Goal: Information Seeking & Learning: Learn about a topic

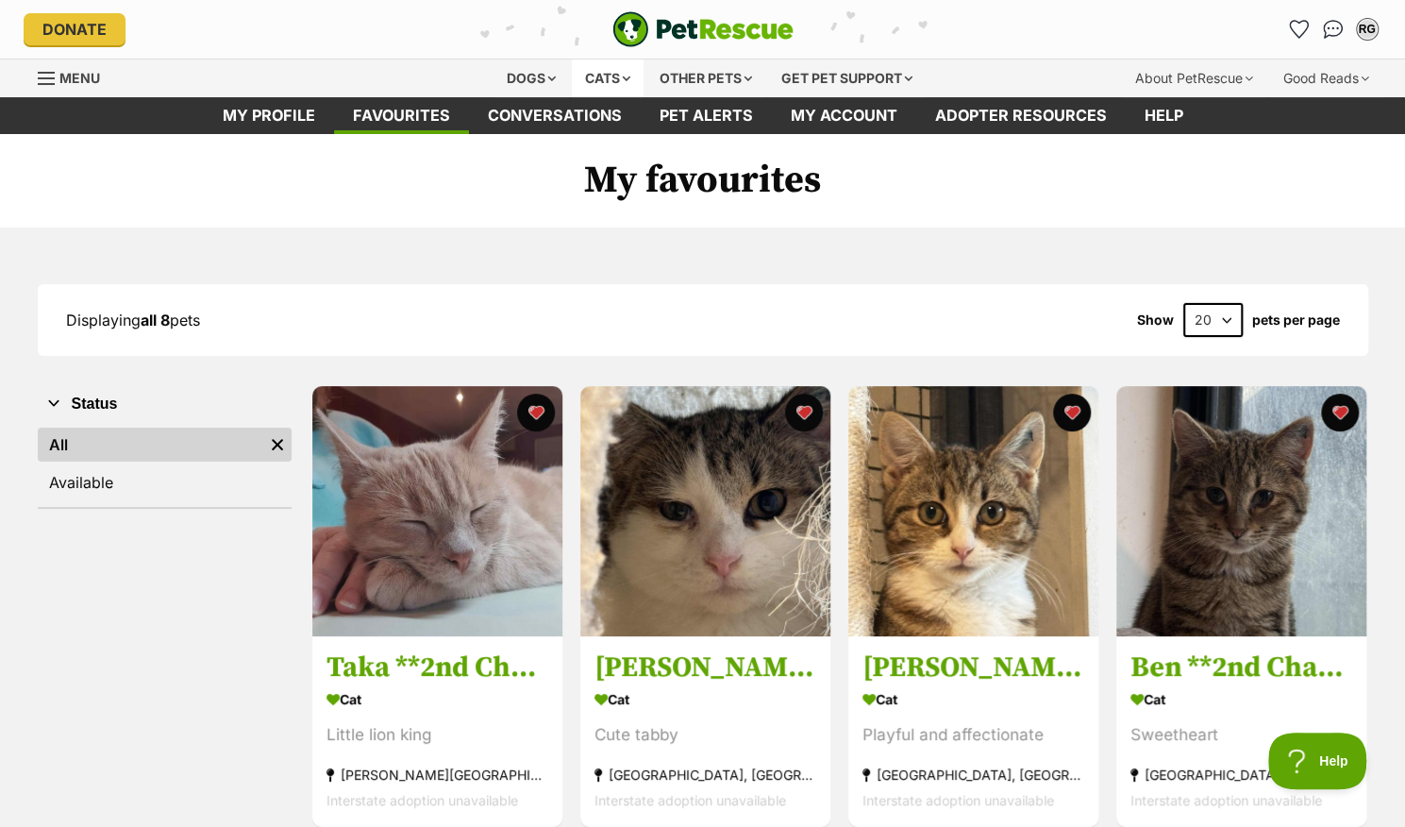
click at [611, 69] on div "Cats" at bounding box center [608, 78] width 72 height 38
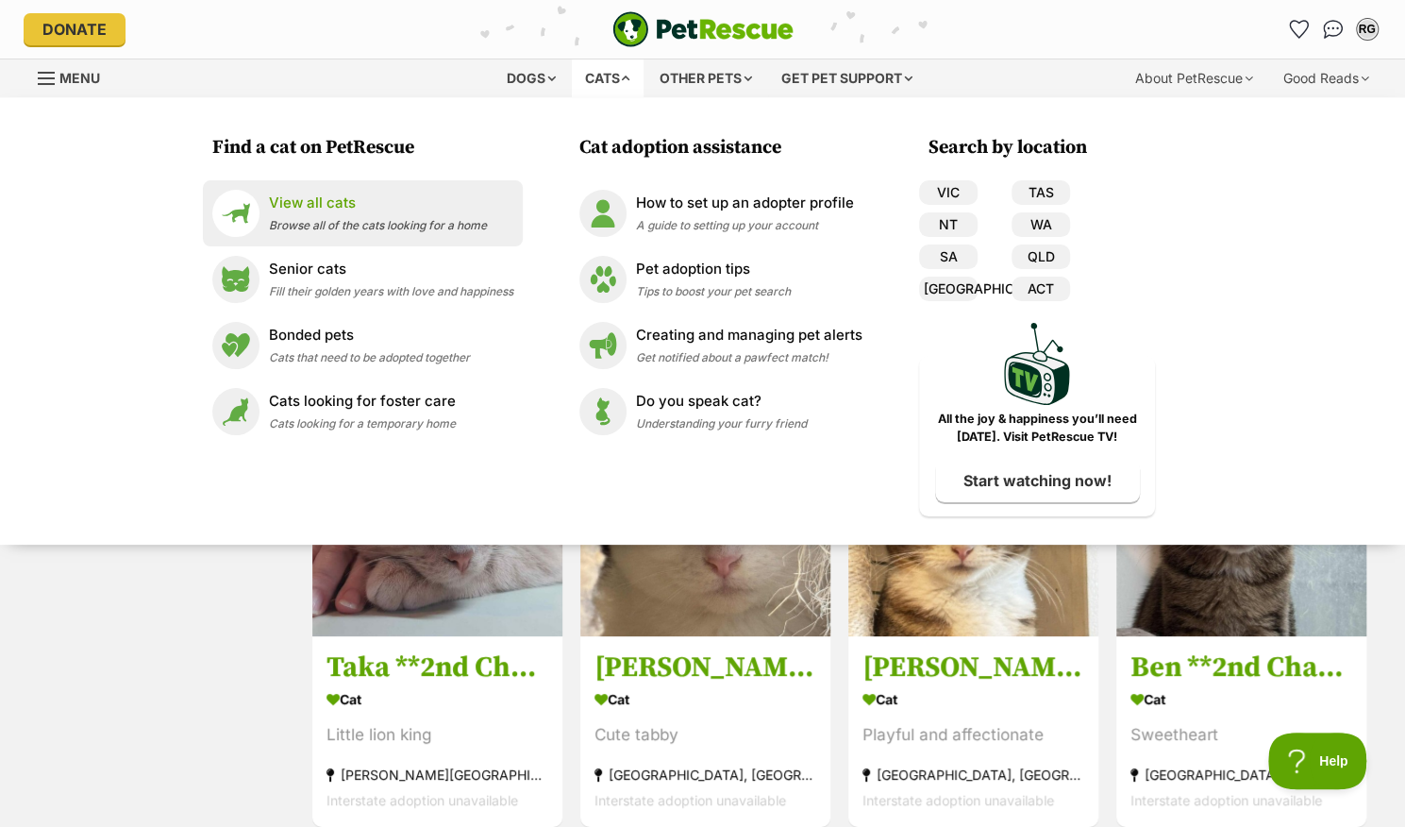
click at [457, 201] on p "View all cats" at bounding box center [378, 203] width 218 height 22
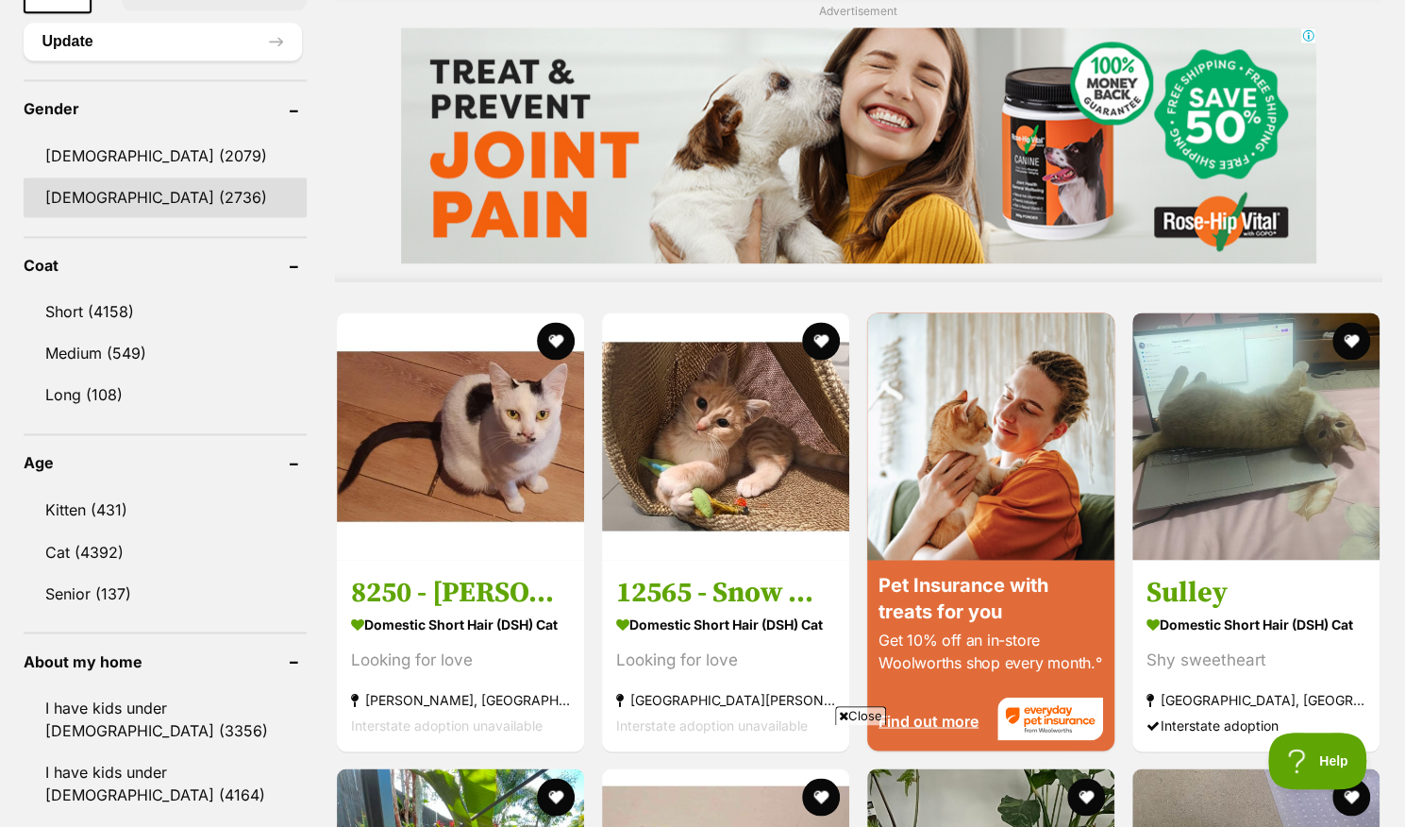
click at [137, 192] on link "[DEMOGRAPHIC_DATA] (2736)" at bounding box center [165, 197] width 283 height 40
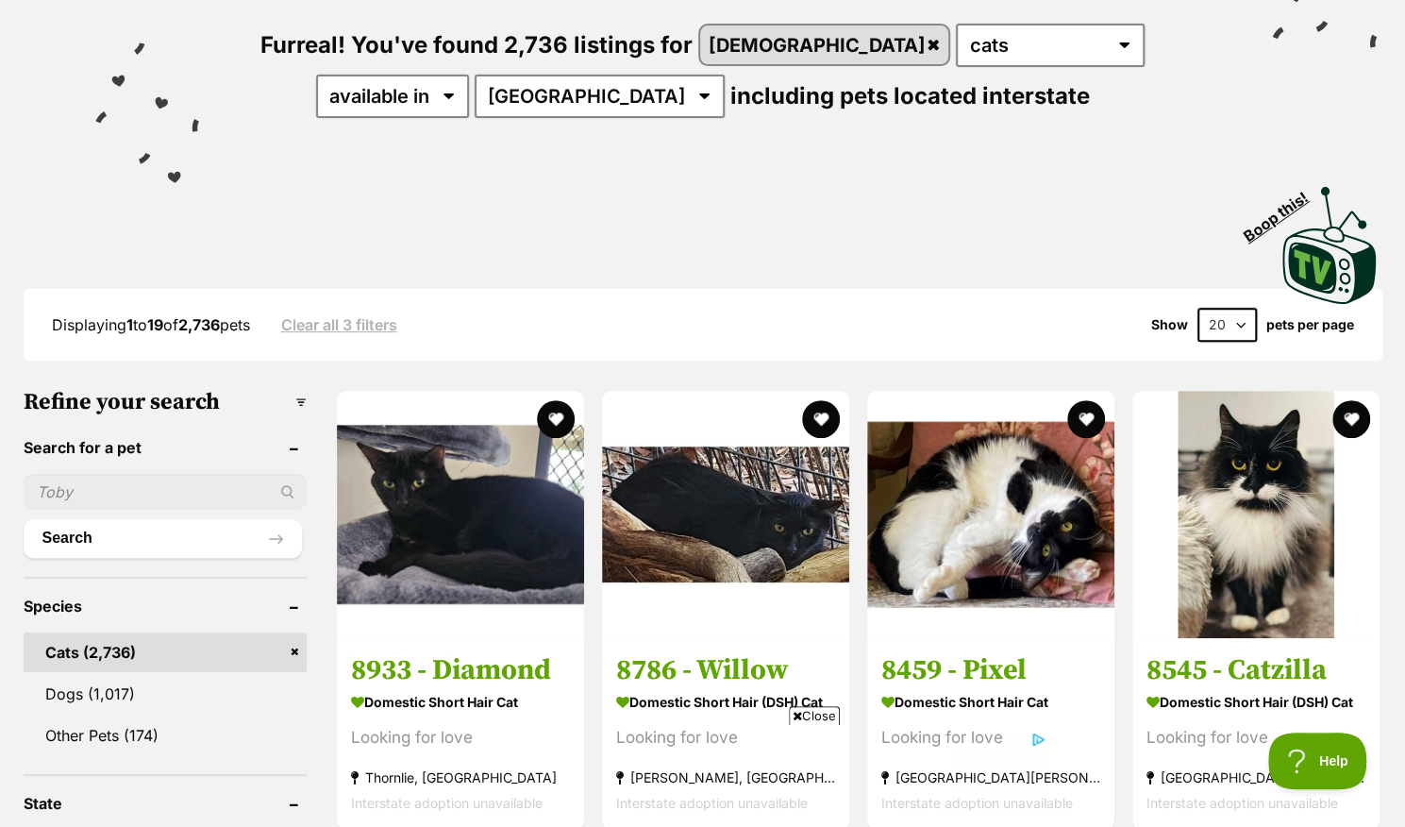
click at [802, 709] on span "Close" at bounding box center [814, 715] width 51 height 19
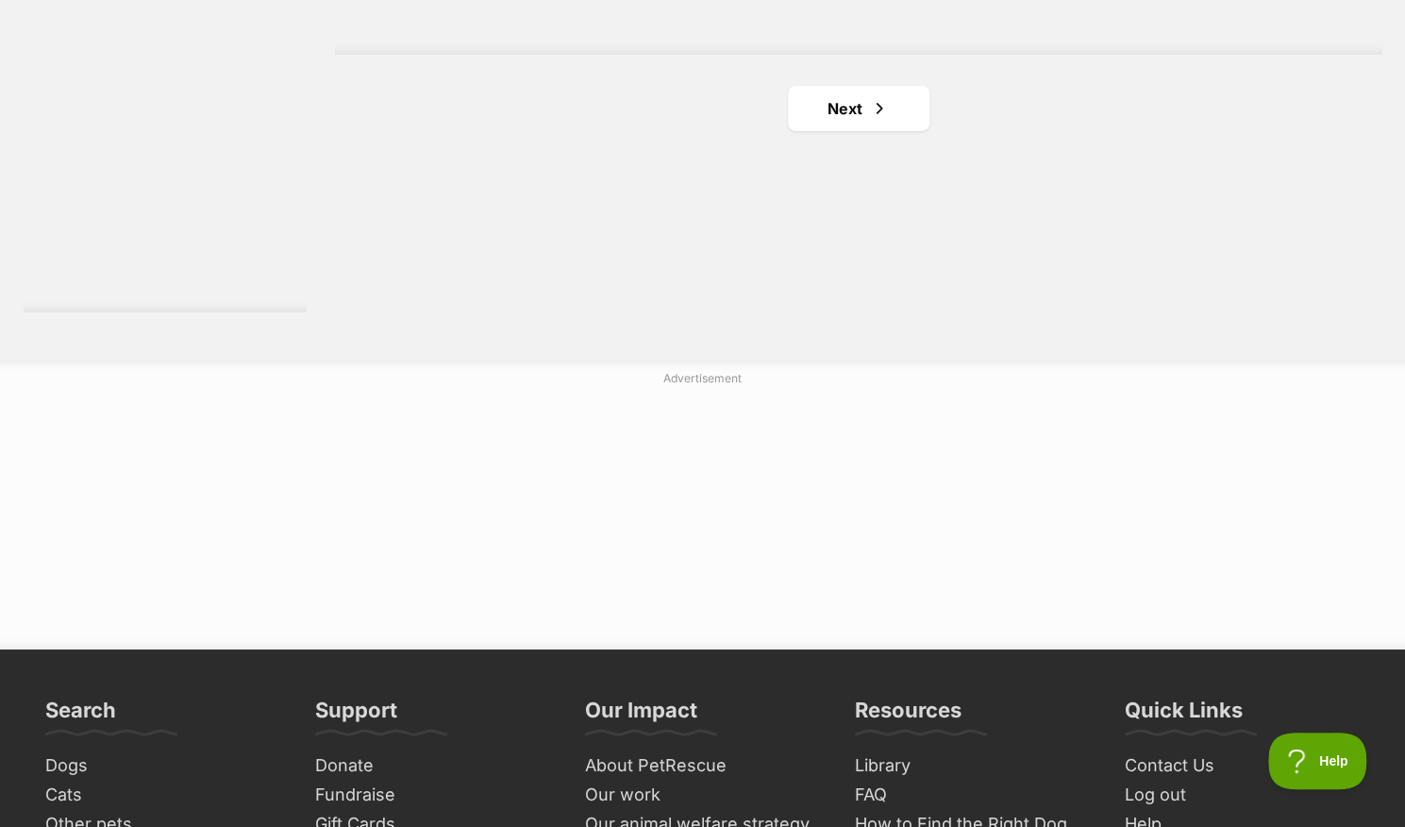
scroll to position [3537, 0]
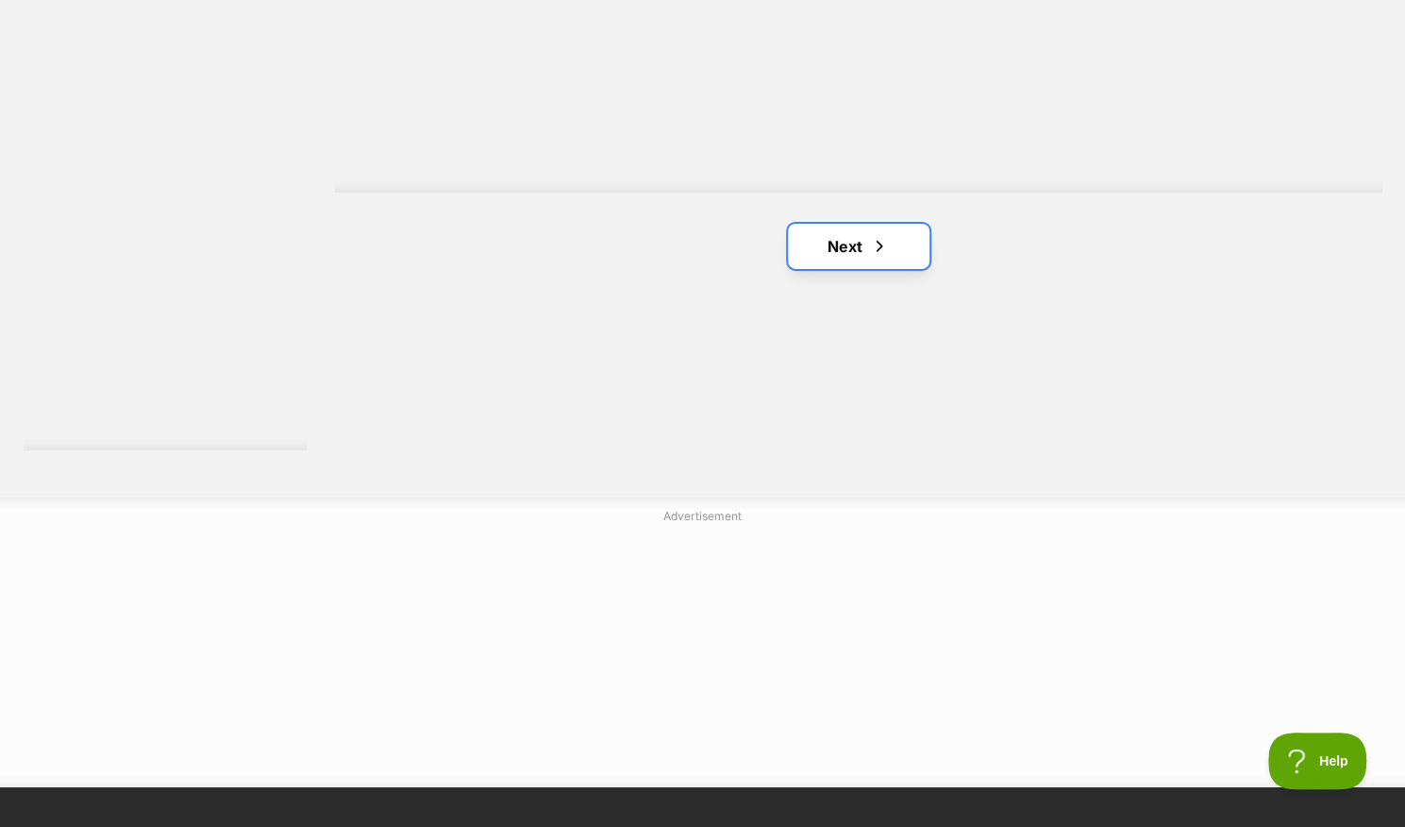
click at [840, 264] on link "Next" at bounding box center [859, 246] width 142 height 45
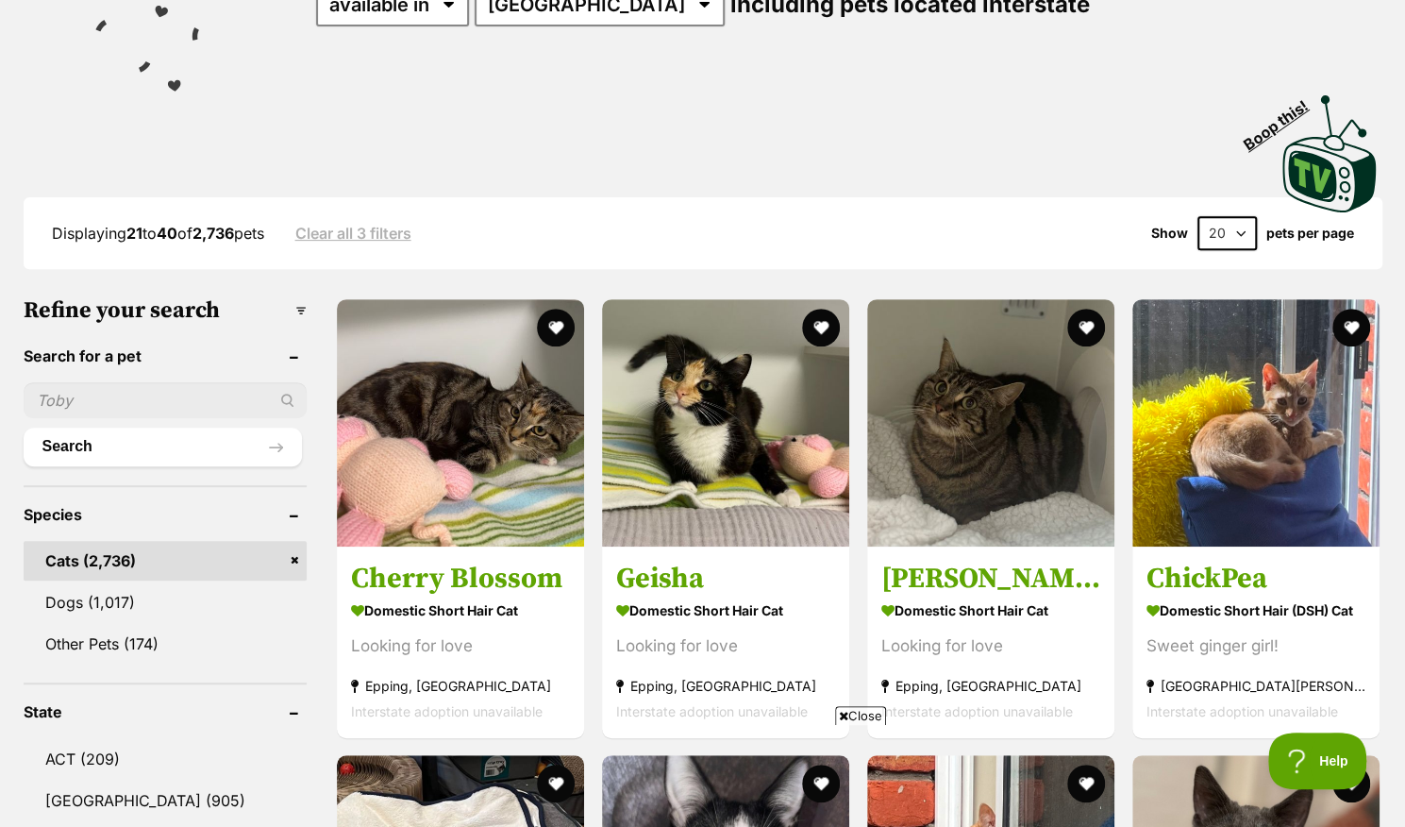
click at [845, 711] on span "Close" at bounding box center [860, 715] width 51 height 19
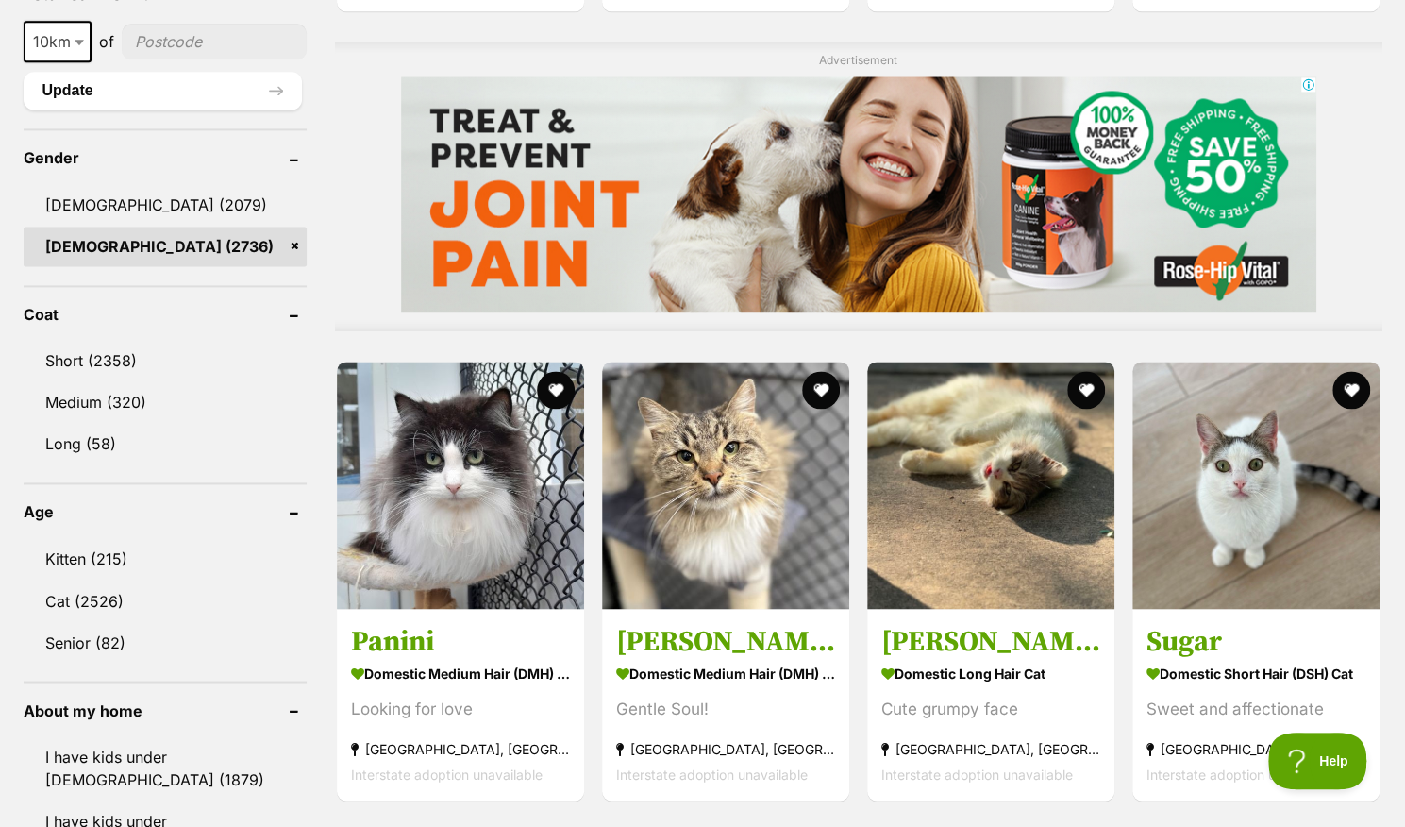
scroll to position [1501, 0]
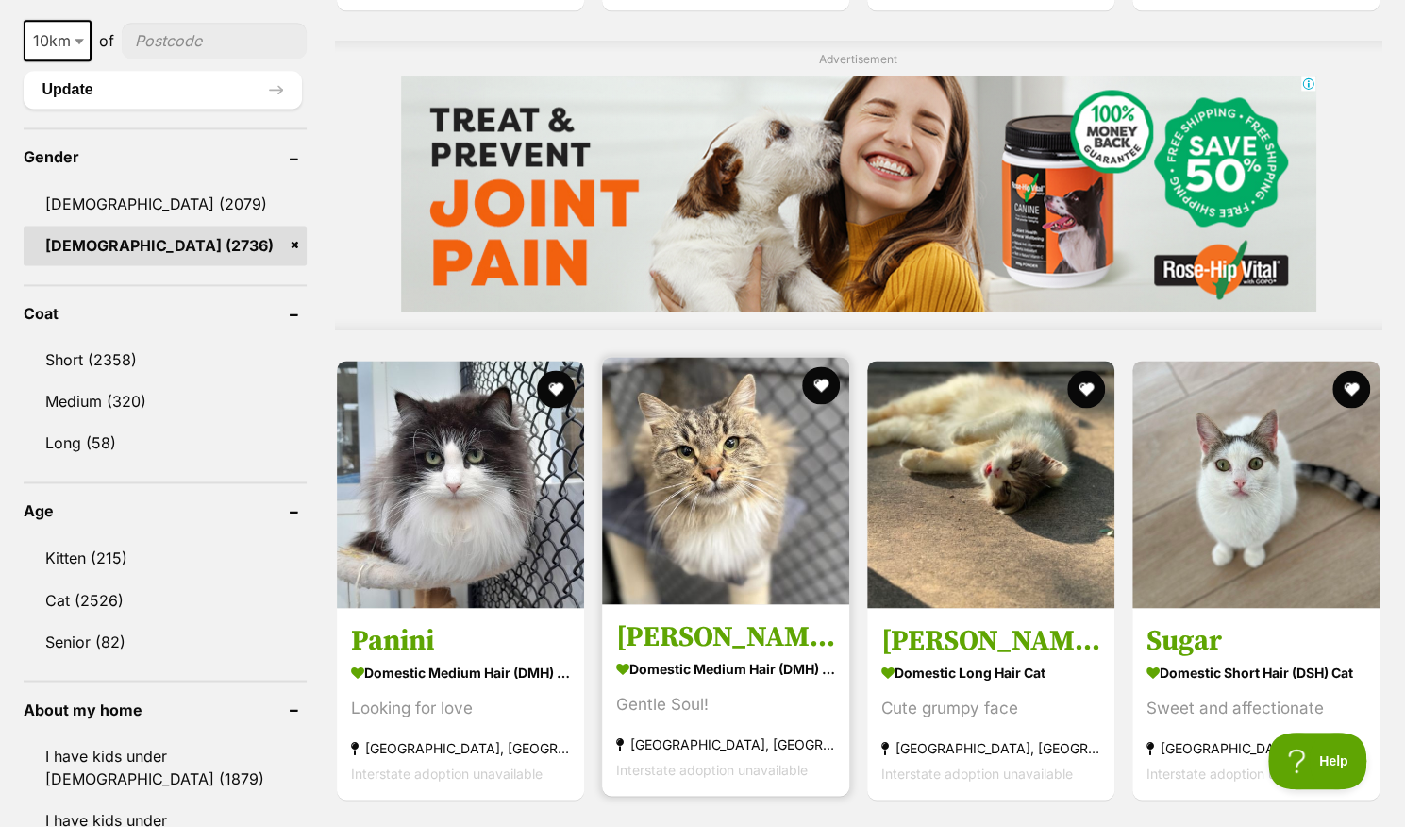
click at [615, 363] on img at bounding box center [725, 480] width 247 height 247
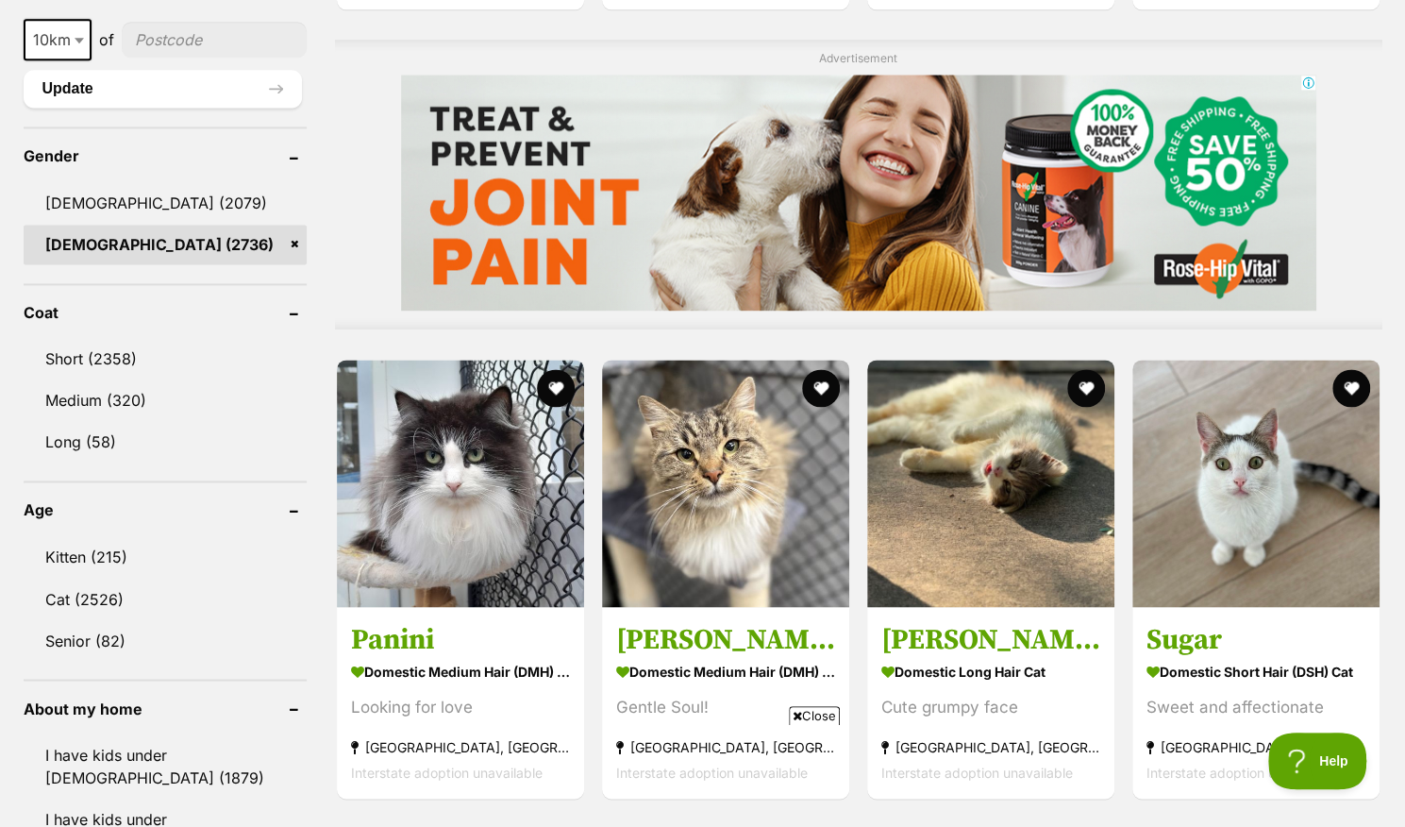
click at [795, 715] on icon at bounding box center [797, 716] width 9 height 12
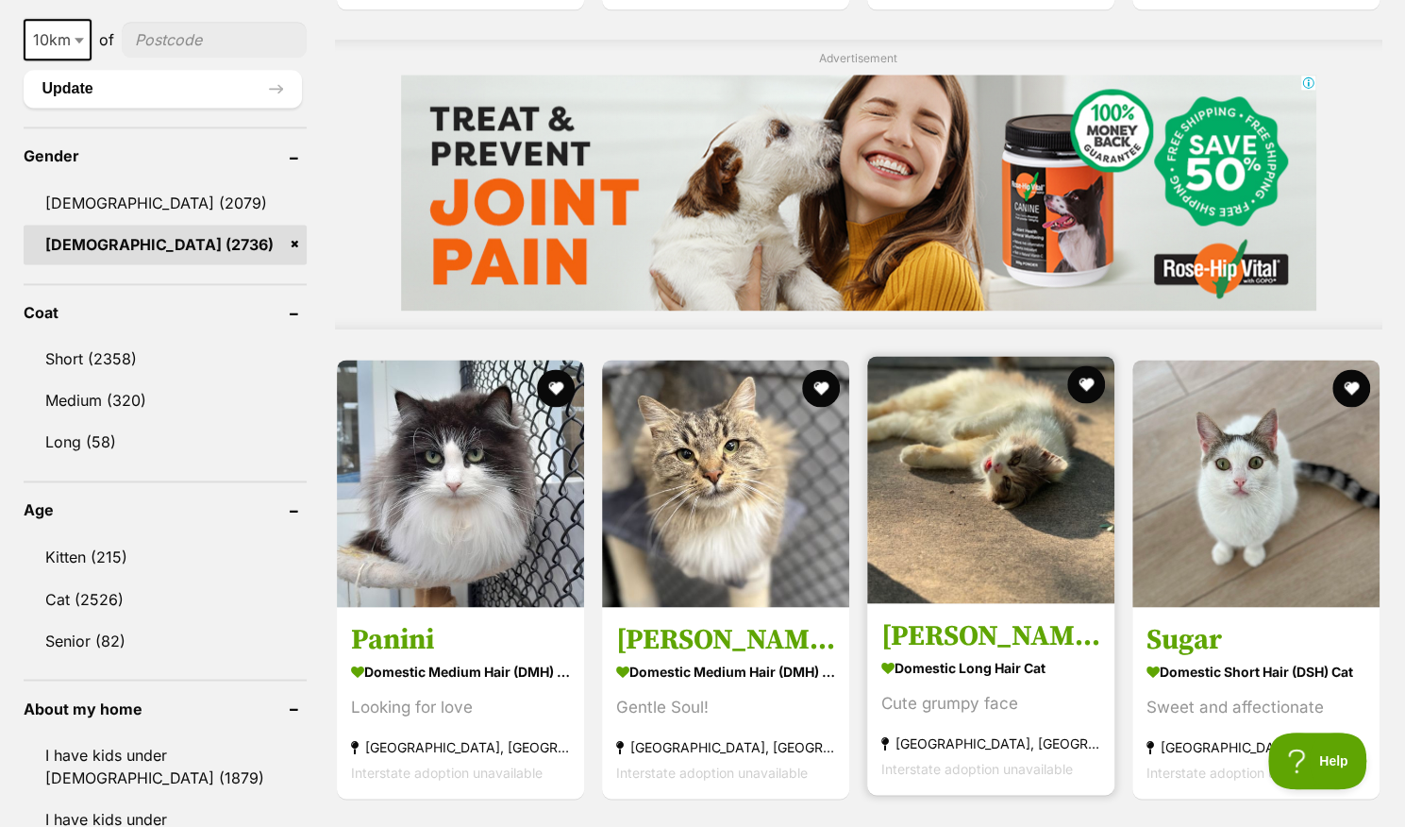
click at [1008, 647] on h3 "[PERSON_NAME]" at bounding box center [990, 634] width 219 height 36
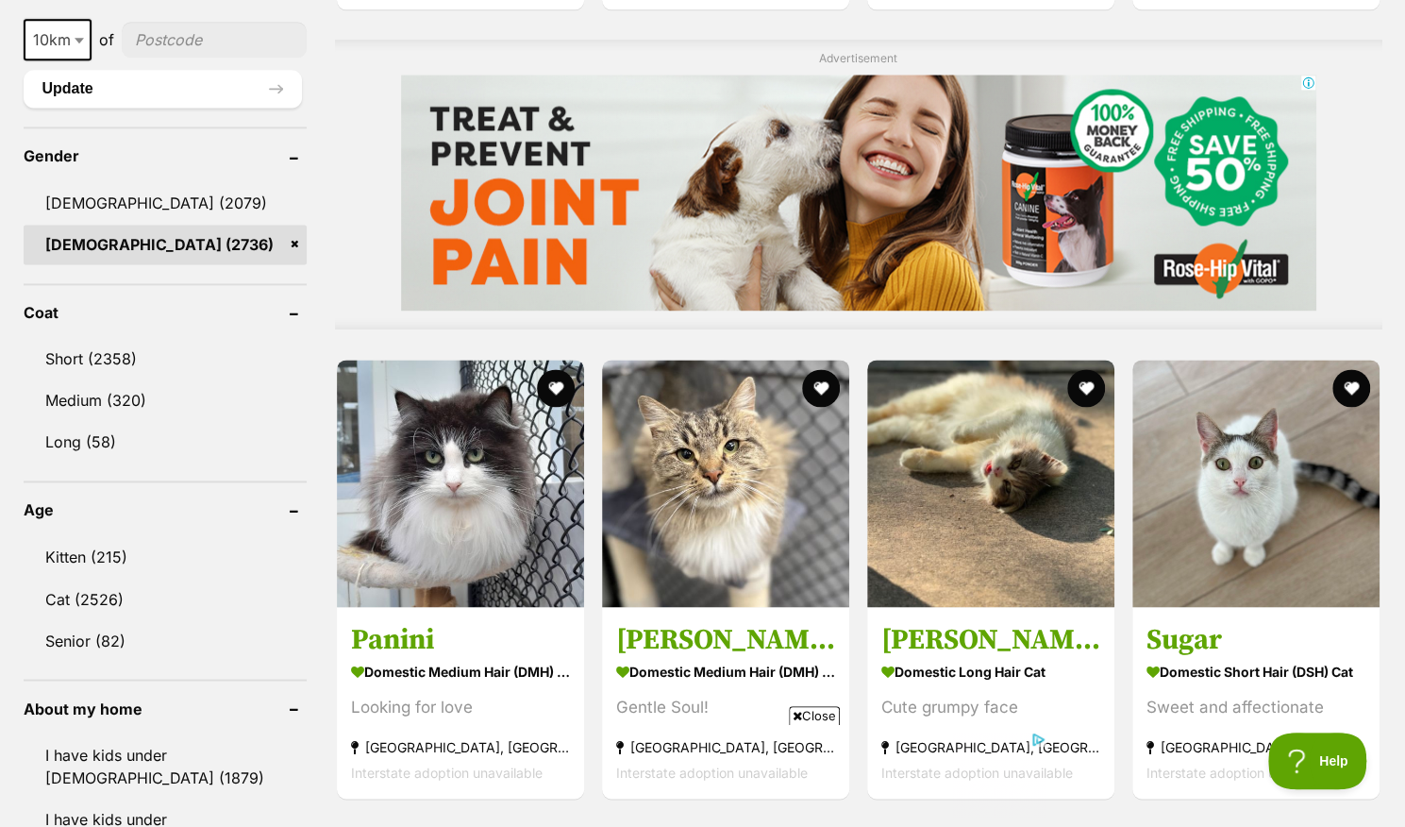
click at [795, 710] on icon at bounding box center [797, 716] width 9 height 12
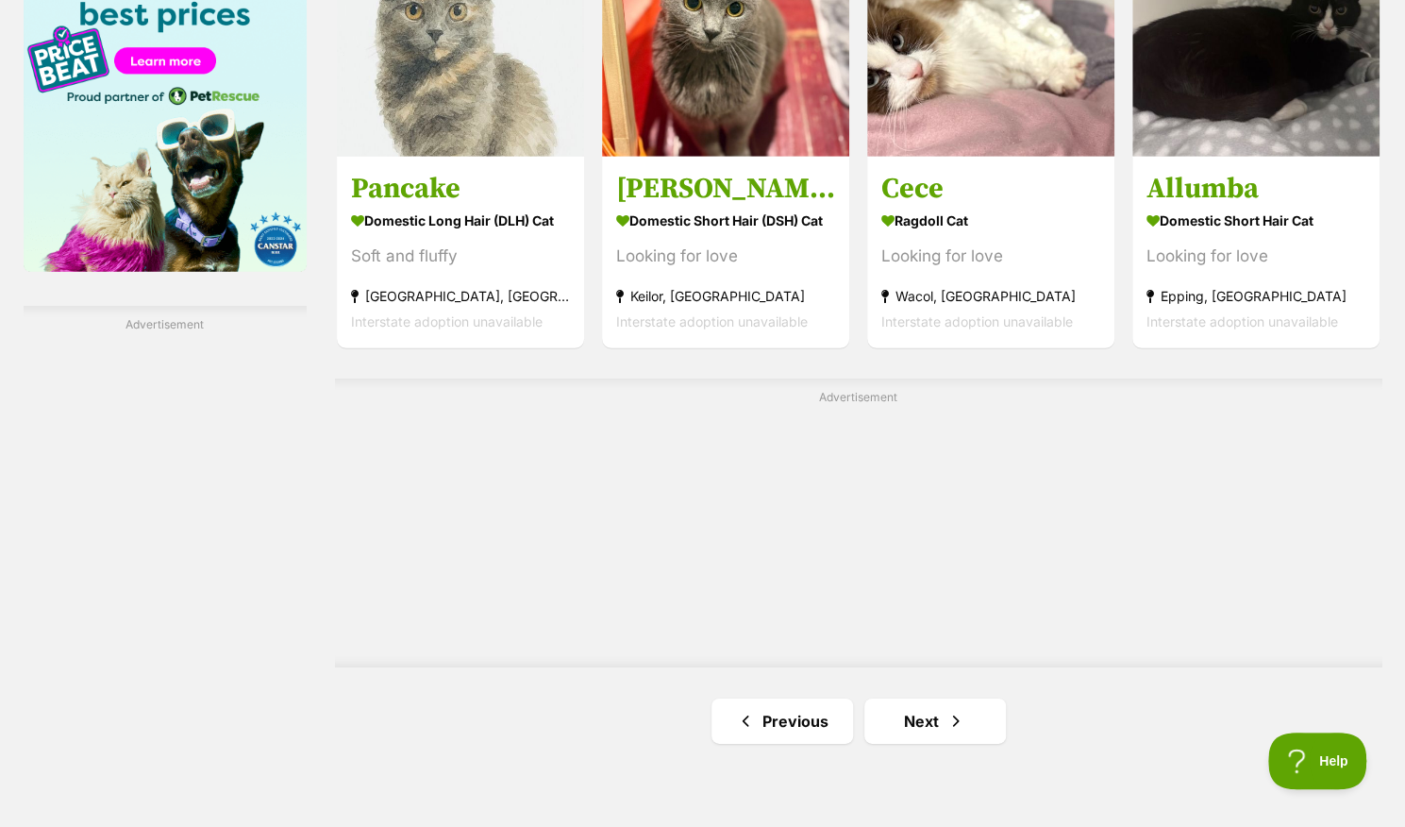
scroll to position [3056, 0]
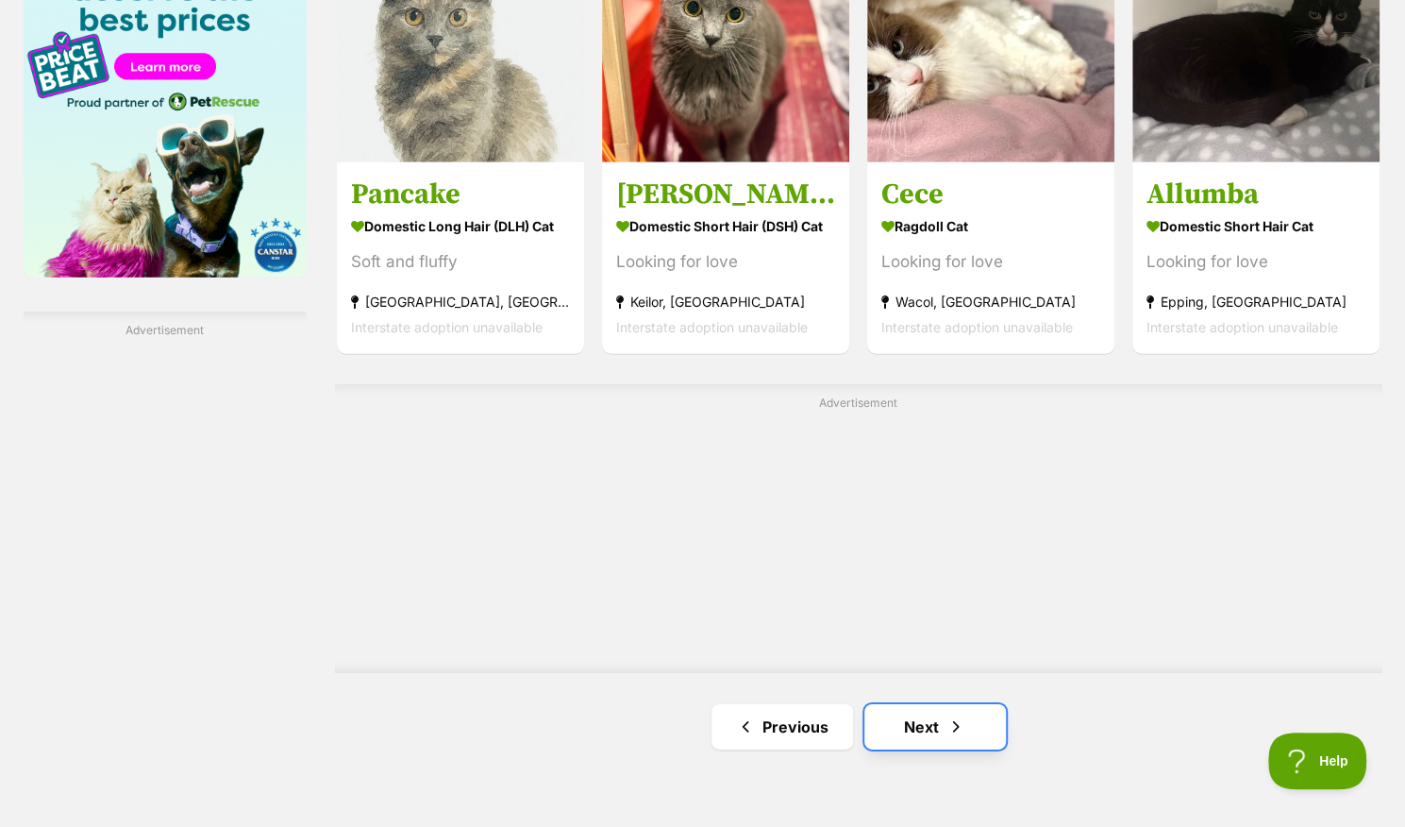
click at [939, 721] on link "Next" at bounding box center [935, 726] width 142 height 45
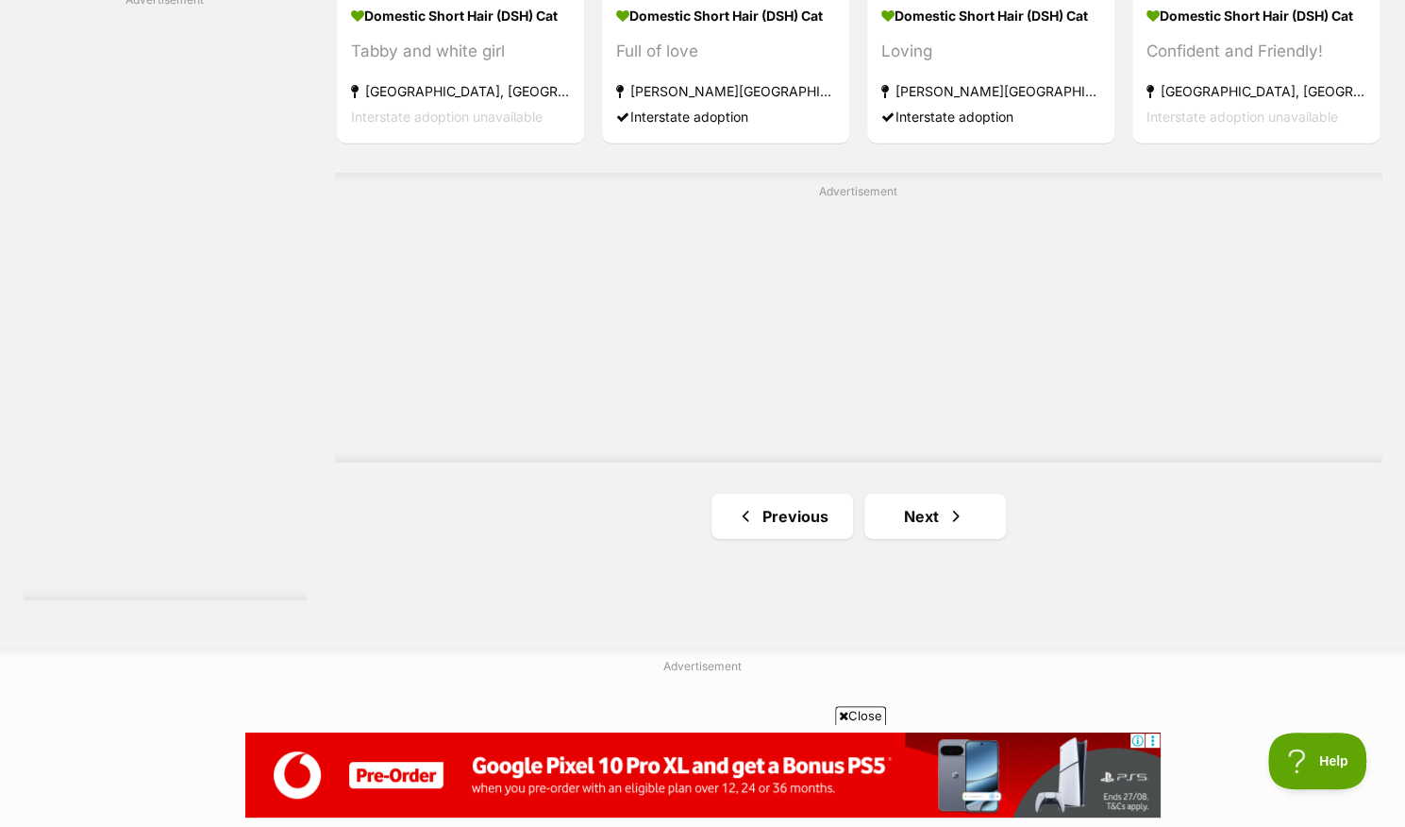
scroll to position [3388, 0]
click at [913, 513] on link "Next" at bounding box center [935, 515] width 142 height 45
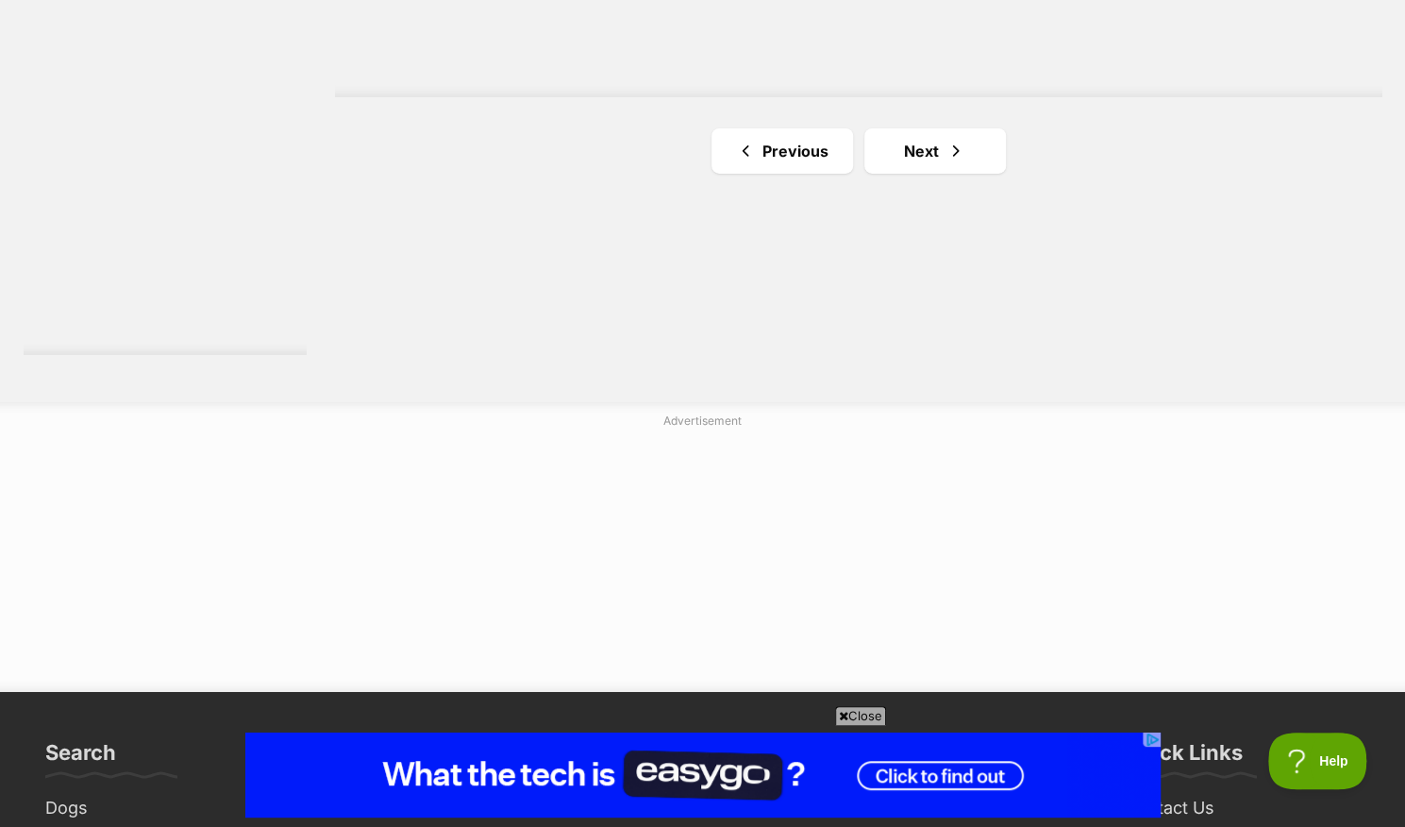
scroll to position [3622, 0]
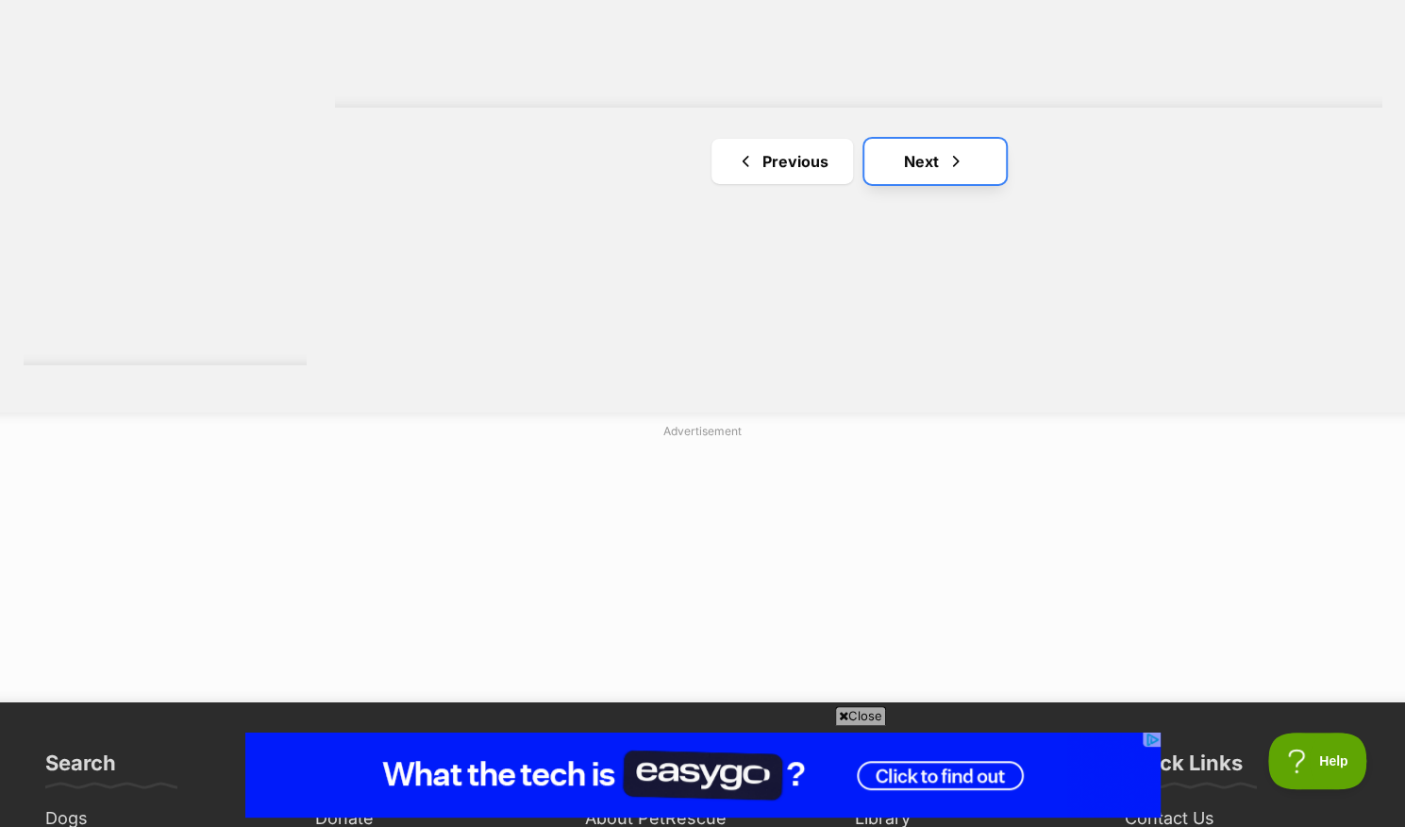
click at [934, 151] on link "Next" at bounding box center [935, 161] width 142 height 45
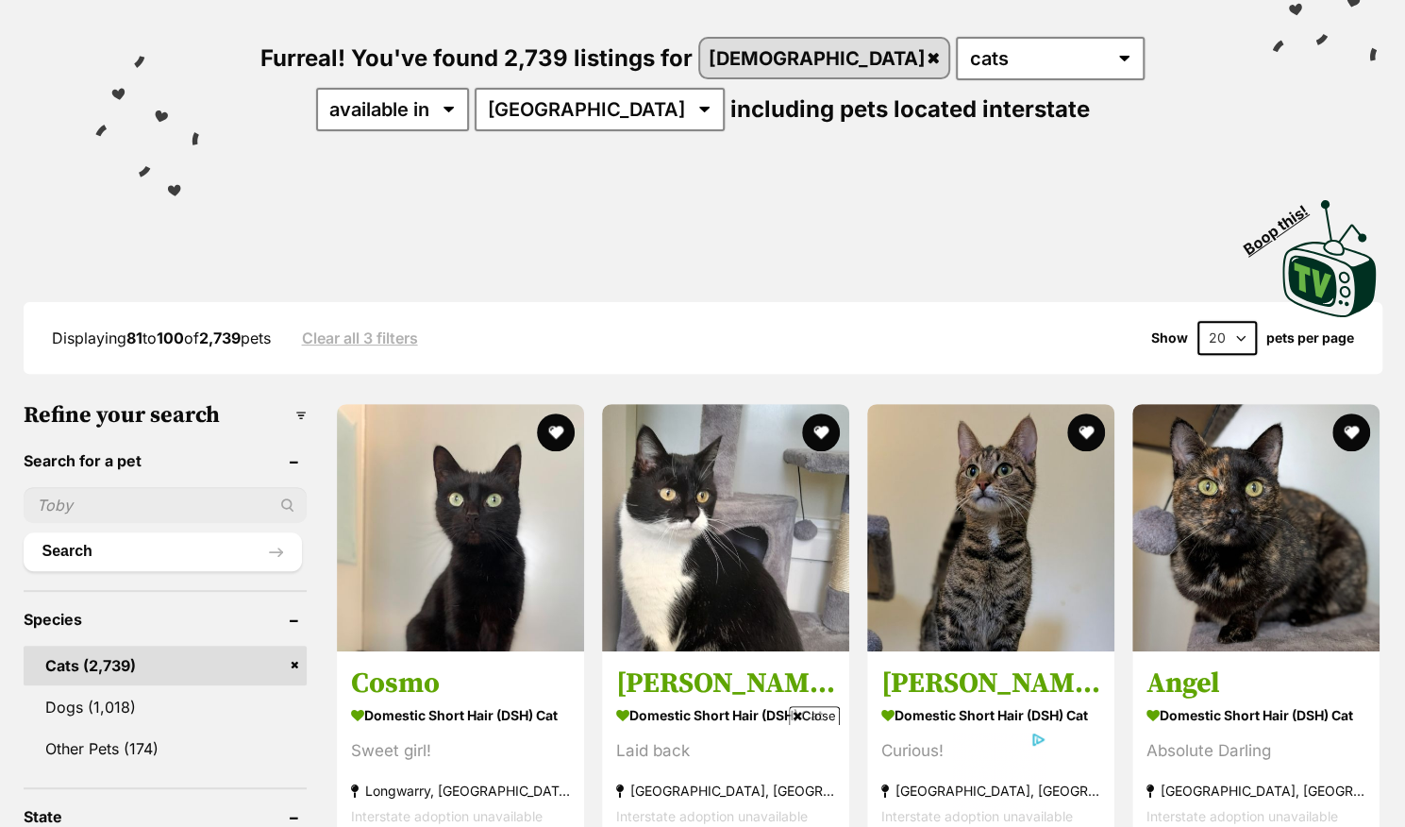
click at [807, 717] on span "Close" at bounding box center [814, 715] width 51 height 19
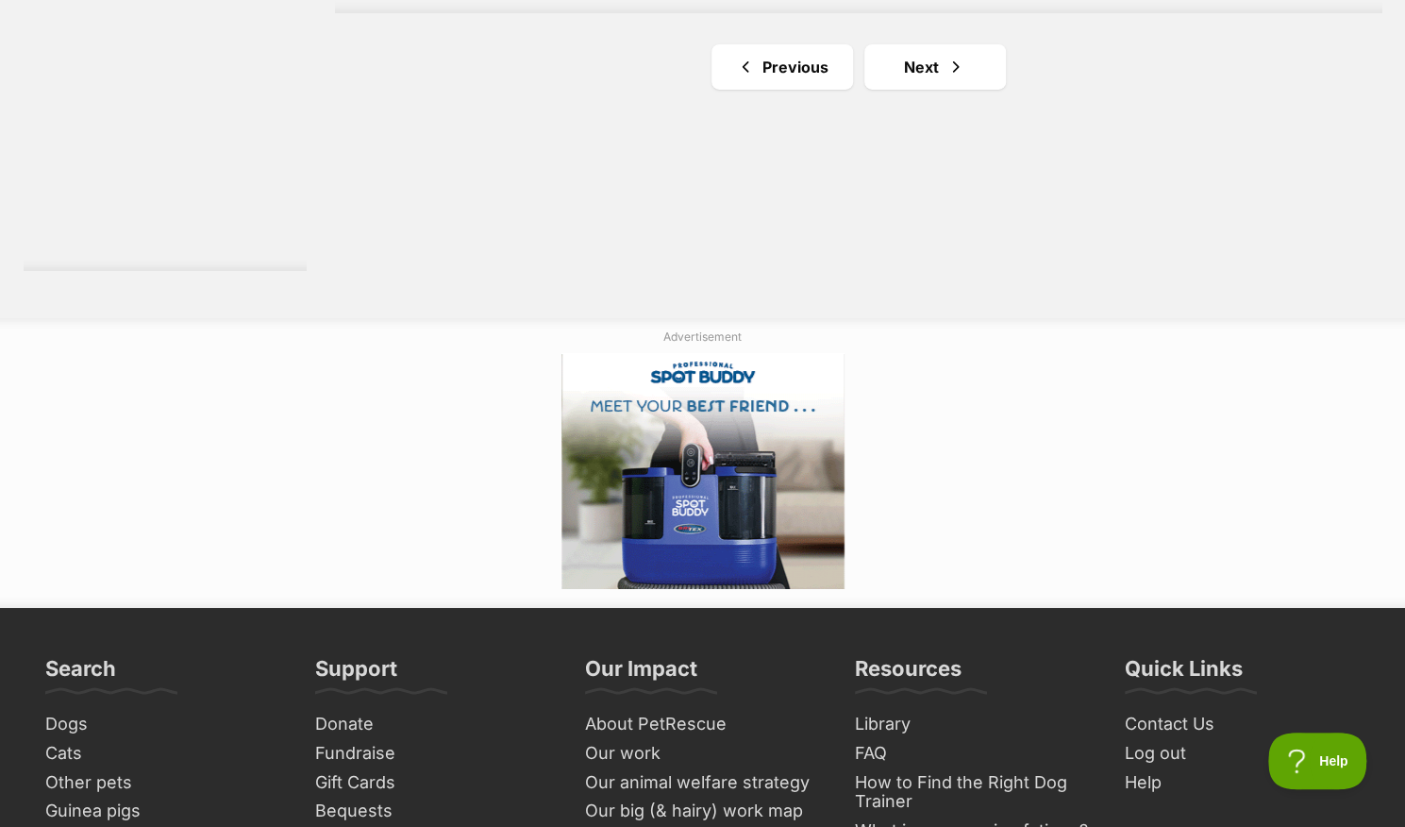
scroll to position [3663, 0]
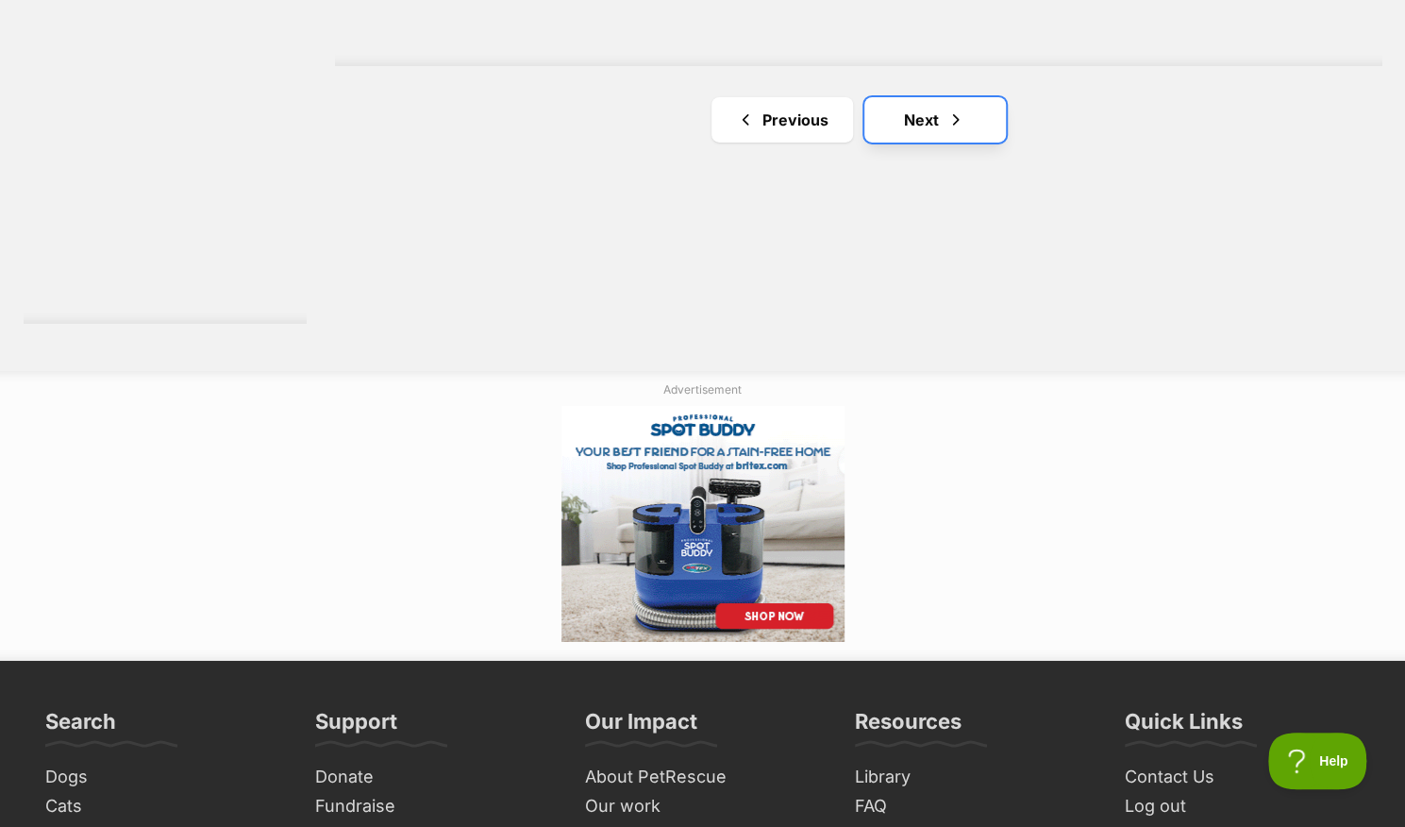
click at [962, 128] on span "Next page" at bounding box center [955, 120] width 19 height 23
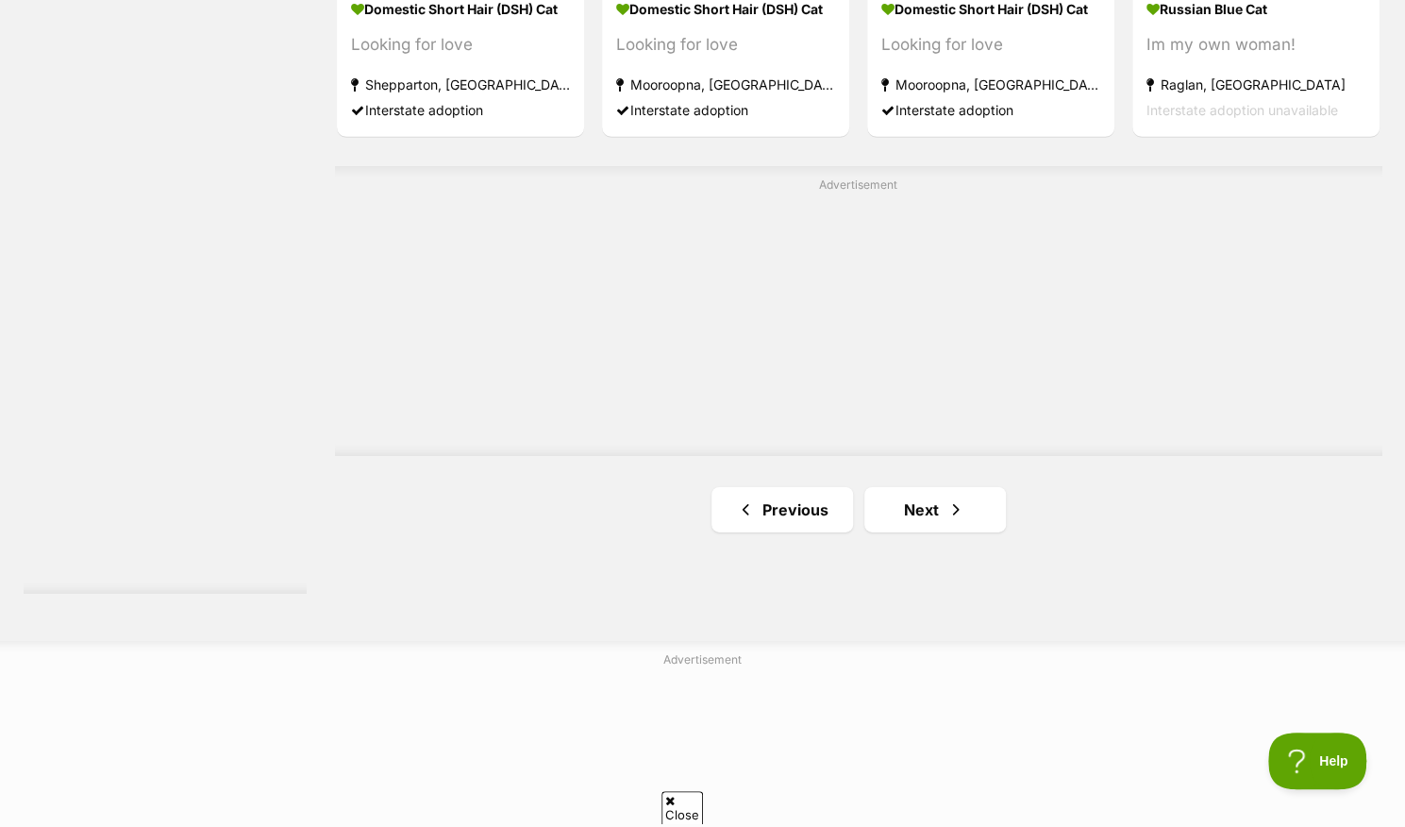
scroll to position [3393, 0]
click at [945, 519] on link "Next" at bounding box center [935, 509] width 142 height 45
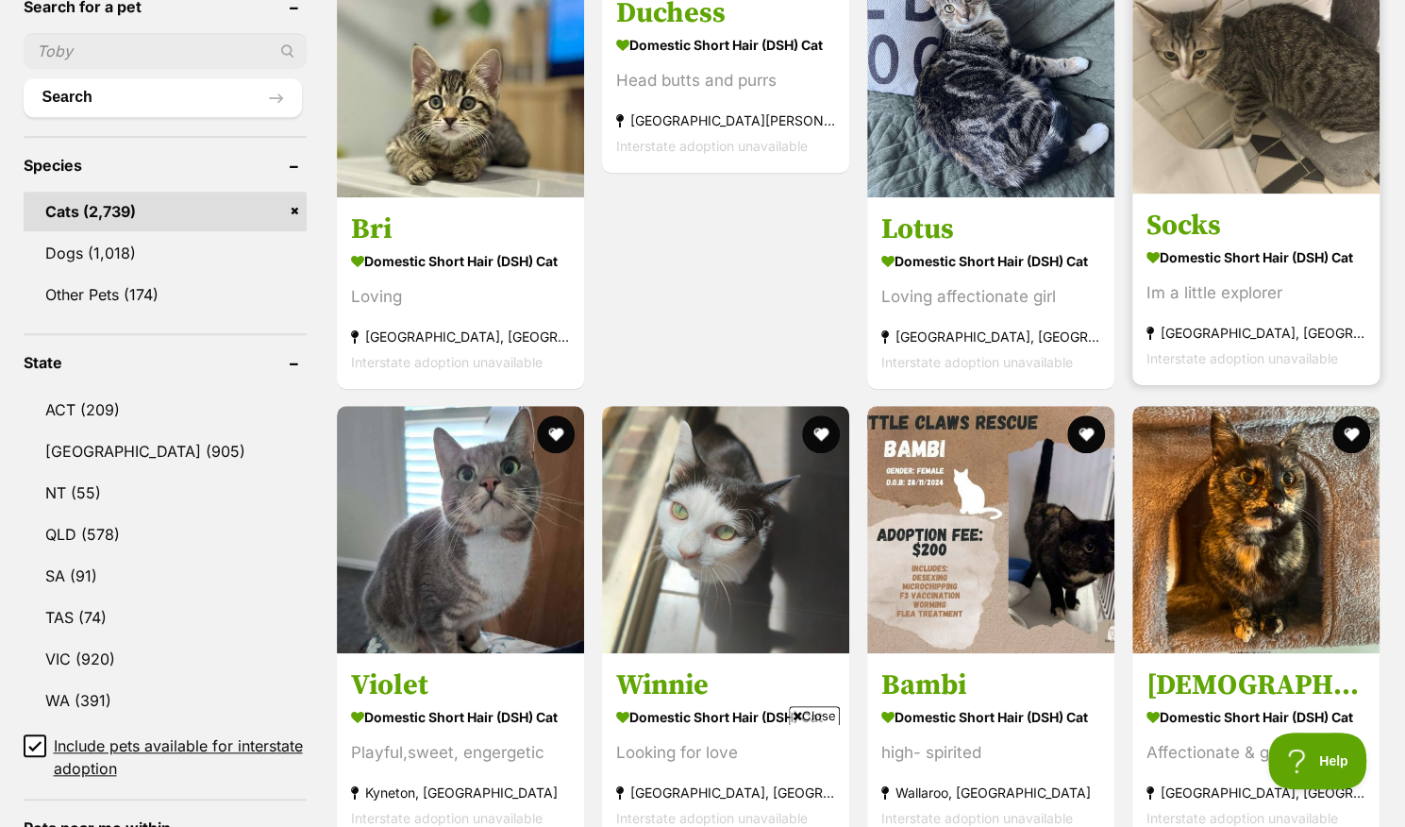
click at [1281, 243] on link "Socks Domestic Short Hair (DSH) Cat Im a little explorer Coburg, VIC Interstate…" at bounding box center [1255, 288] width 247 height 192
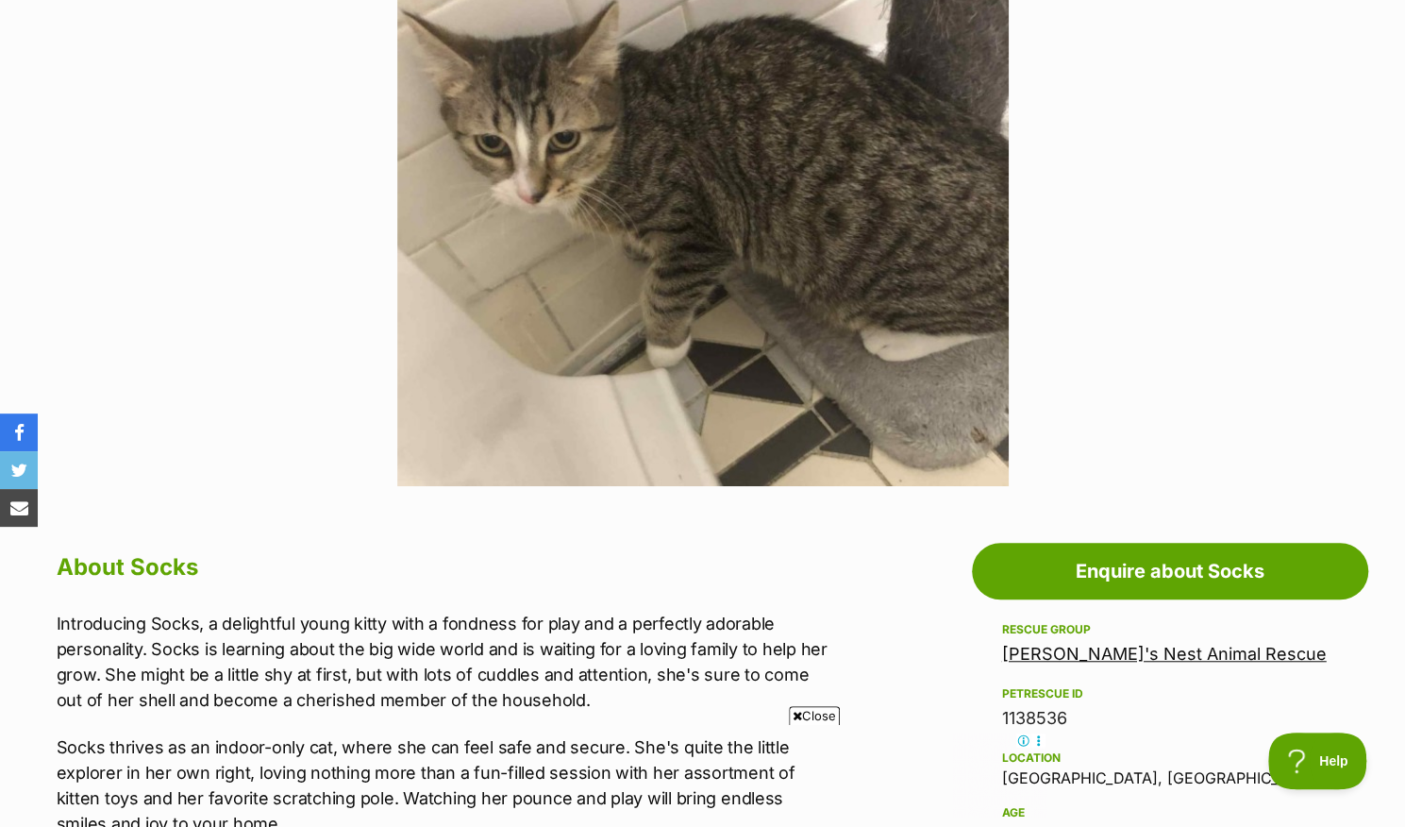
scroll to position [468, 0]
